Goal: Find specific page/section: Locate a particular part of the current website

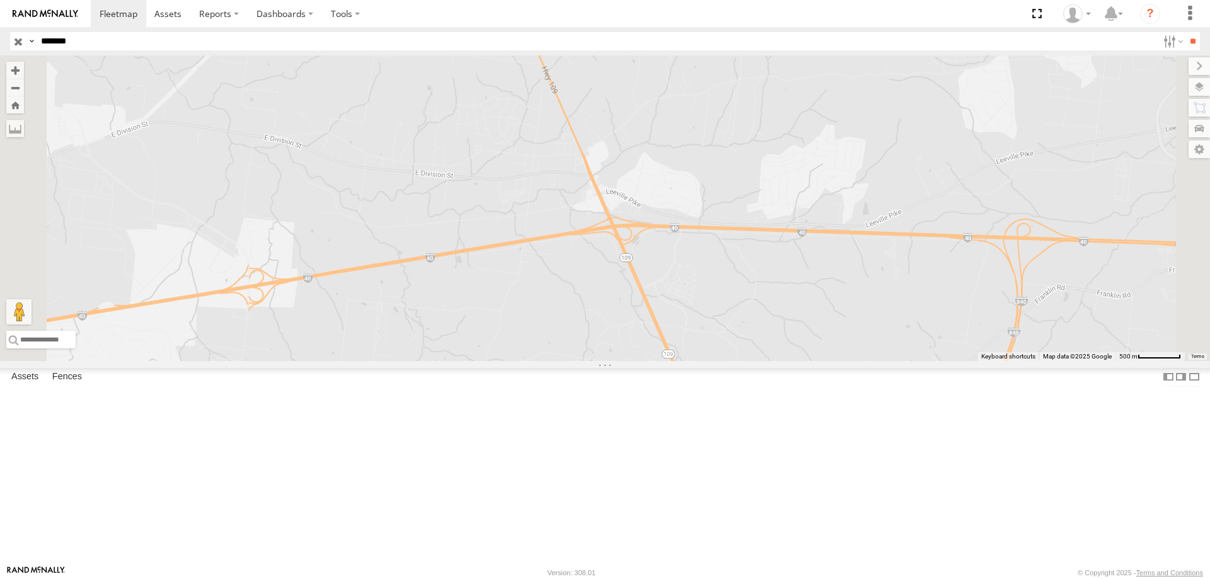
click at [90, 42] on input "*******" at bounding box center [597, 41] width 1122 height 18
click at [1186, 32] on input "**" at bounding box center [1193, 41] width 14 height 18
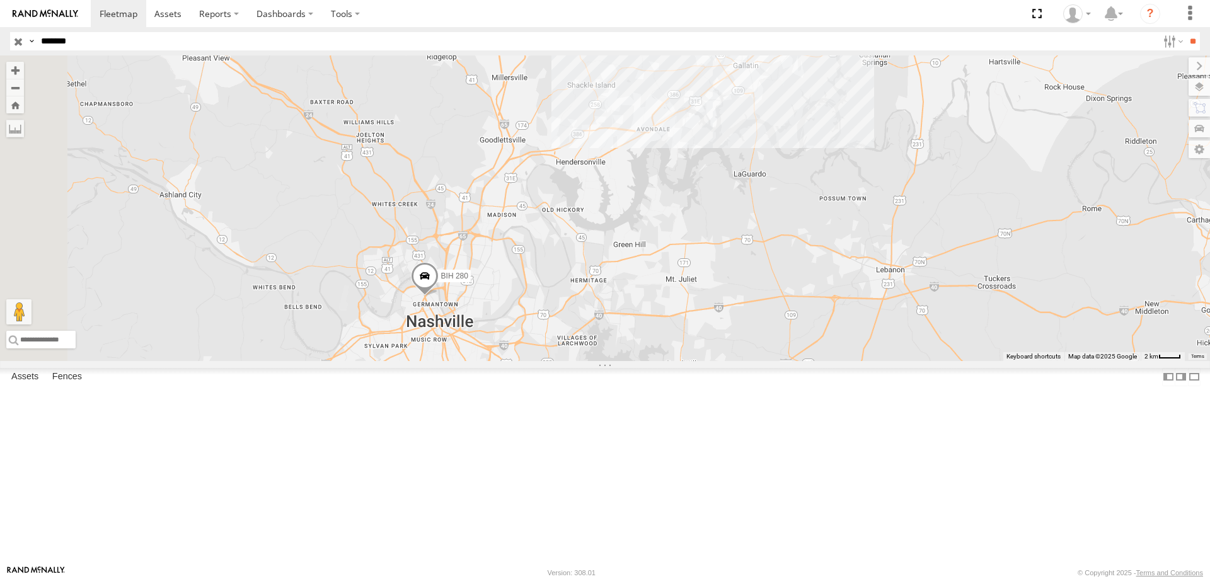
drag, startPoint x: 493, startPoint y: 373, endPoint x: 683, endPoint y: 295, distance: 205.2
click at [683, 295] on div "BIH 280" at bounding box center [605, 208] width 1210 height 306
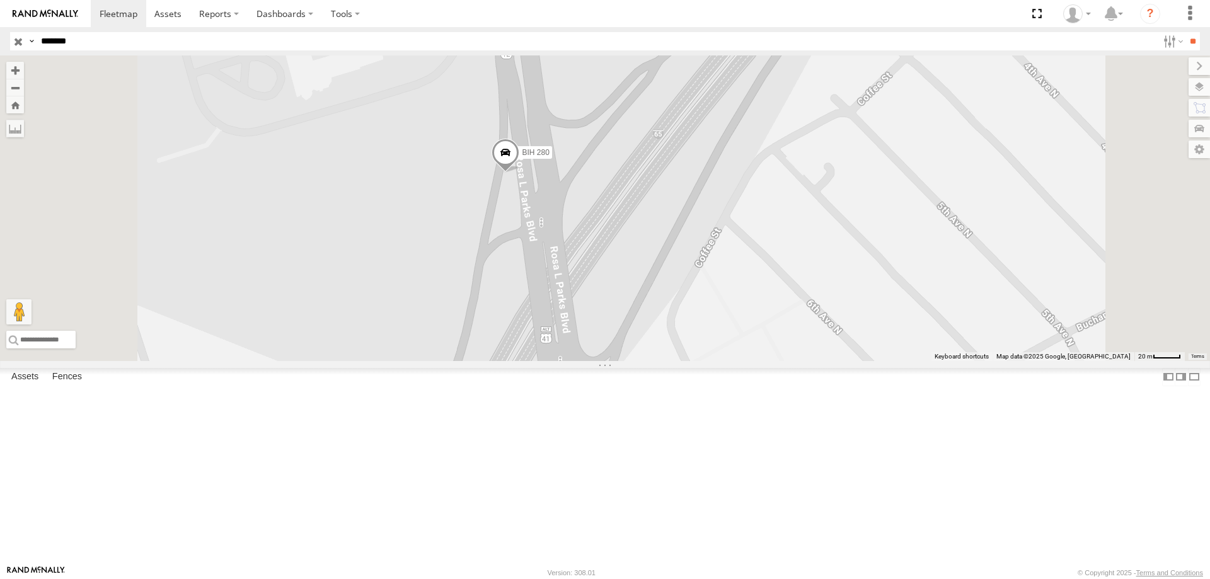
click at [18, 40] on input "button" at bounding box center [18, 41] width 16 height 18
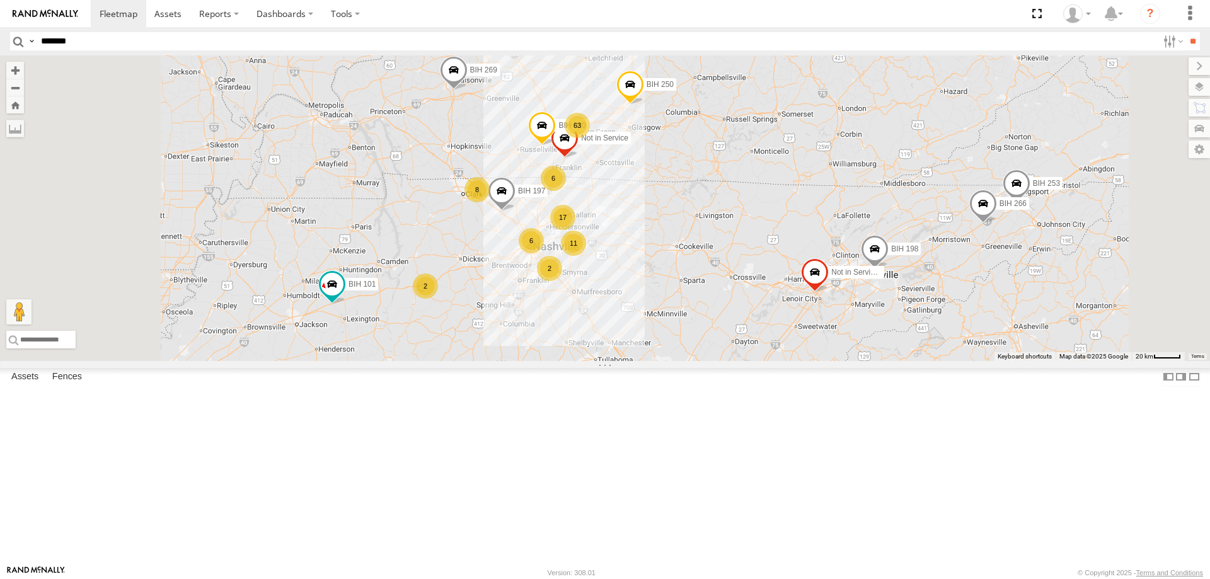
drag, startPoint x: 619, startPoint y: 204, endPoint x: 699, endPoint y: 285, distance: 114.1
click at [699, 285] on div "17 63 8 11 BIH 198 2 Not in Service [GEOGRAPHIC_DATA] 197 6 BIH 253 Not in Serv…" at bounding box center [605, 208] width 1210 height 306
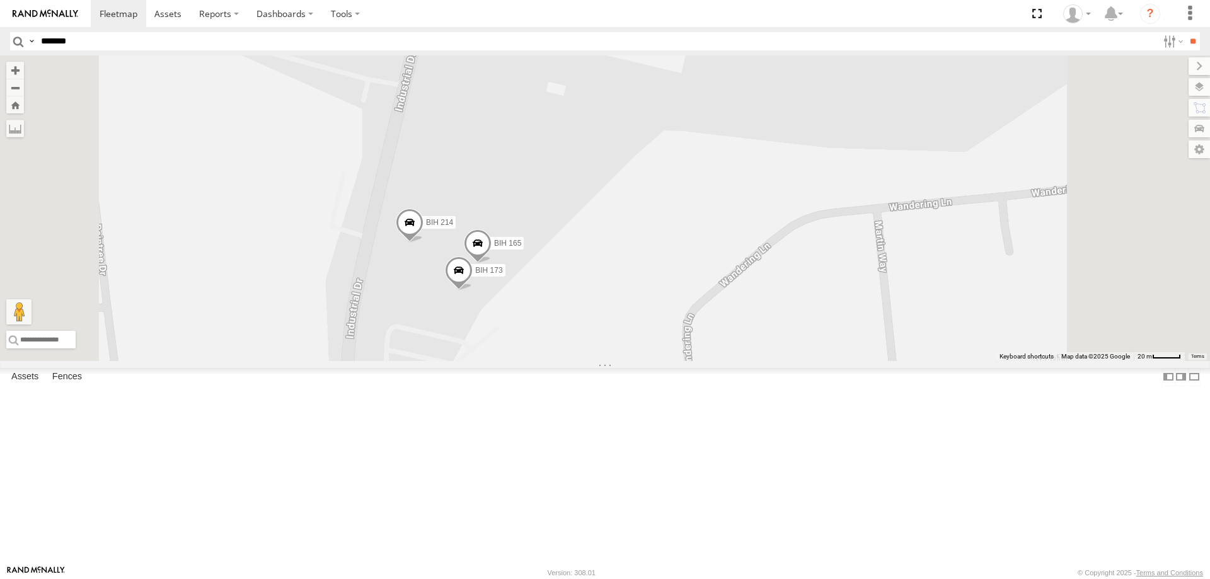
drag, startPoint x: 753, startPoint y: 212, endPoint x: 714, endPoint y: 431, distance: 221.7
click at [714, 361] on div "BIH 198 Not in Service [GEOGRAPHIC_DATA] 197 [GEOGRAPHIC_DATA] 253 Not in Servi…" at bounding box center [605, 208] width 1210 height 306
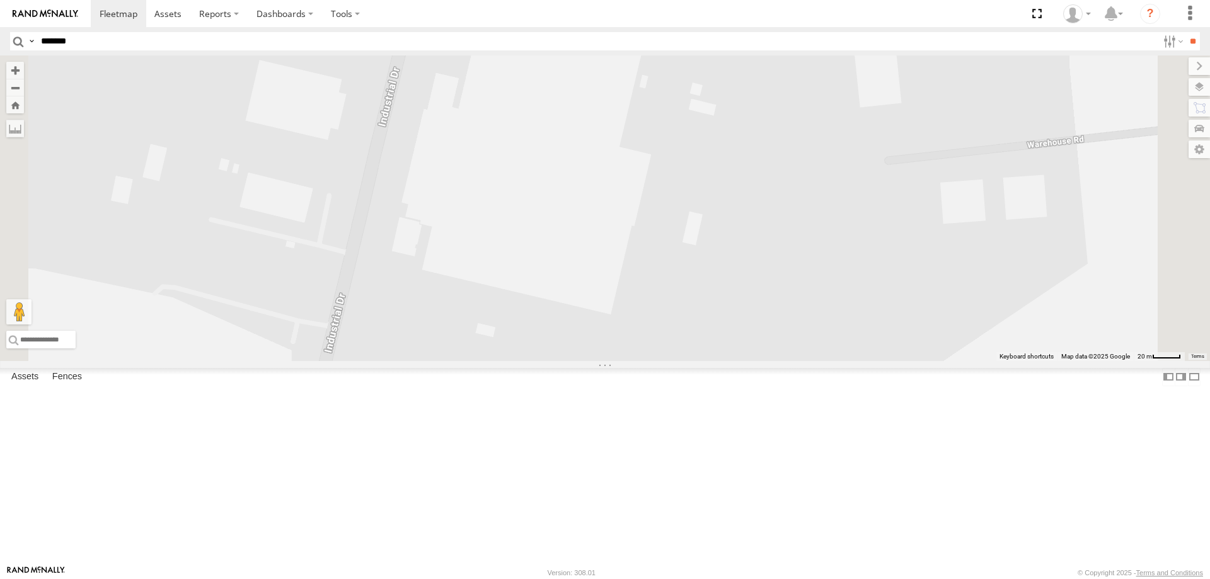
drag, startPoint x: 739, startPoint y: 297, endPoint x: 686, endPoint y: 456, distance: 167.5
click at [686, 361] on div "BIH 198 Not in Service [GEOGRAPHIC_DATA] 197 [GEOGRAPHIC_DATA] 253 Not in Servi…" at bounding box center [605, 208] width 1210 height 306
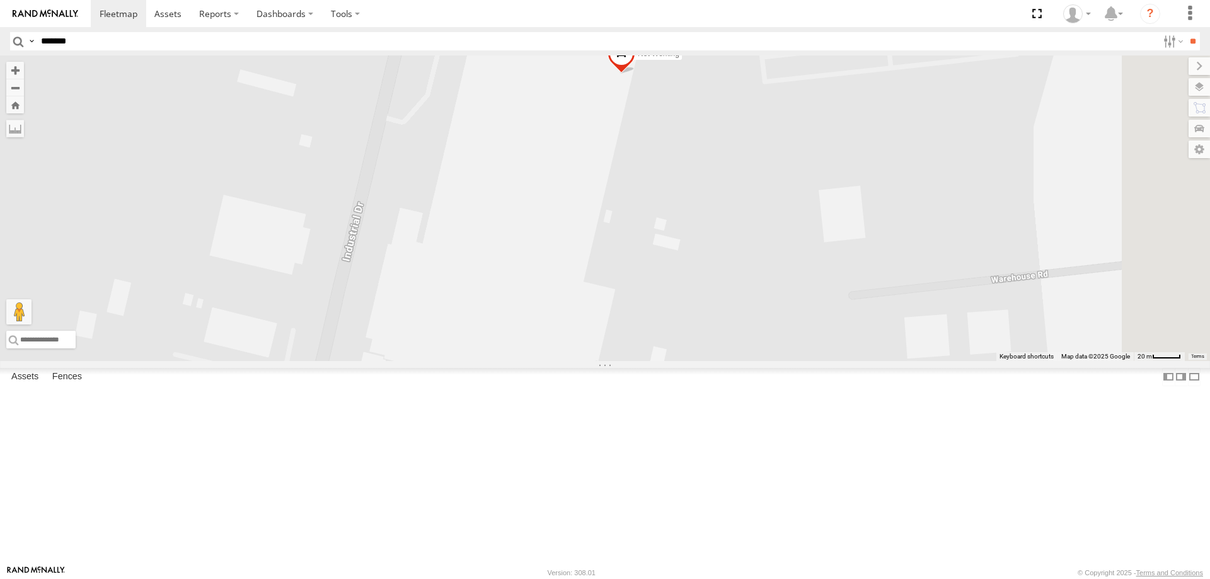
drag, startPoint x: 766, startPoint y: 349, endPoint x: 763, endPoint y: 358, distance: 9.4
click at [763, 358] on div "BIH 198 Not in Service [GEOGRAPHIC_DATA] 197 [GEOGRAPHIC_DATA] 253 Not in Servi…" at bounding box center [605, 208] width 1210 height 306
click at [631, 88] on span at bounding box center [617, 71] width 28 height 34
click at [836, 224] on div "BIH 198 Not in Service [GEOGRAPHIC_DATA] 197 [GEOGRAPHIC_DATA] 253 Not in Servi…" at bounding box center [605, 208] width 1210 height 306
drag, startPoint x: 804, startPoint y: 279, endPoint x: 827, endPoint y: 165, distance: 116.3
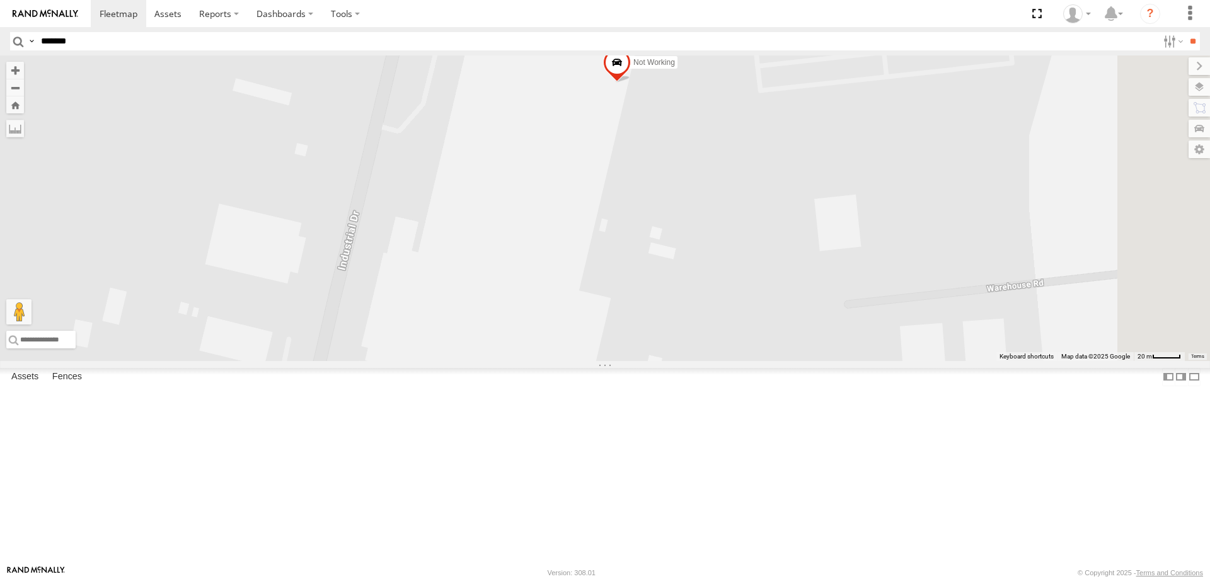
click at [825, 169] on div "BIH 198 Not in Service [GEOGRAPHIC_DATA] 197 [GEOGRAPHIC_DATA] 253 Not in Servi…" at bounding box center [605, 208] width 1210 height 306
